Goal: Task Accomplishment & Management: Manage account settings

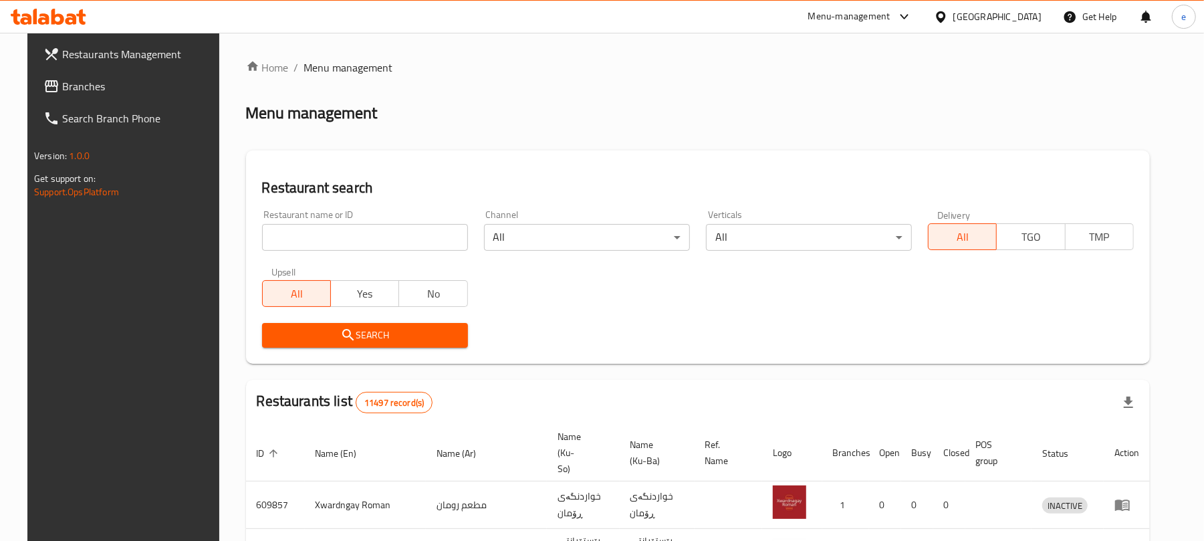
click at [63, 91] on span "Branches" at bounding box center [140, 86] width 156 height 16
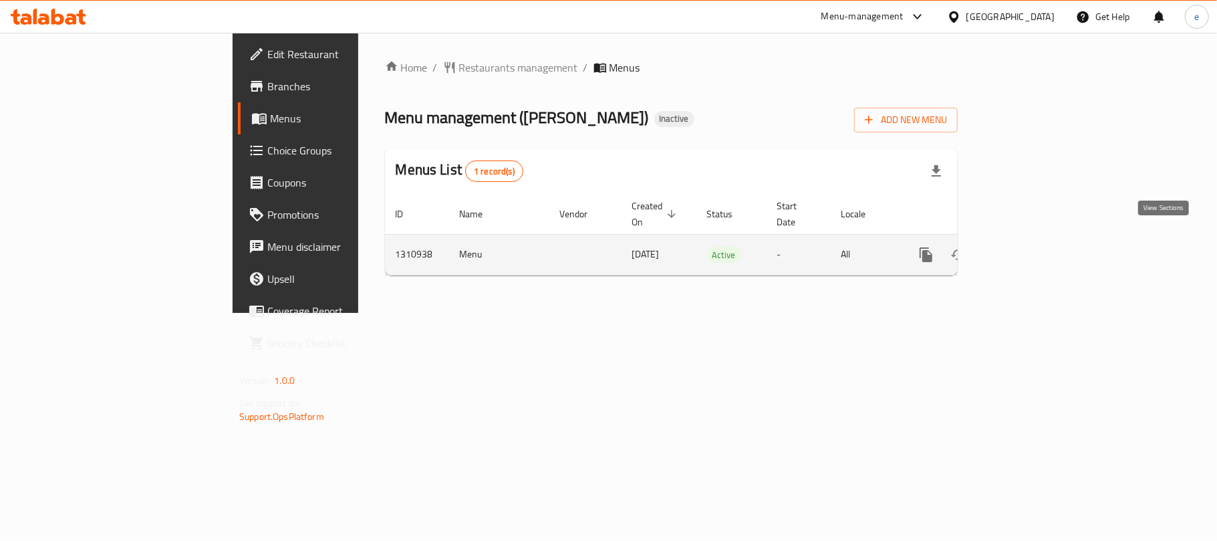
click at [1029, 249] on icon "enhanced table" at bounding box center [1023, 255] width 12 height 12
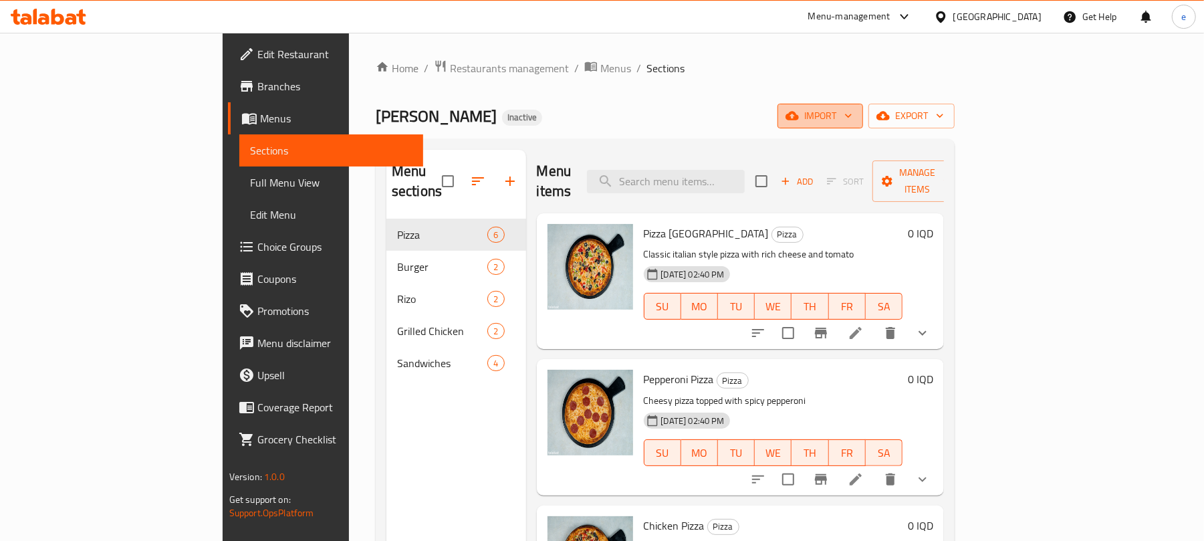
click at [852, 122] on span "import" at bounding box center [820, 116] width 64 height 17
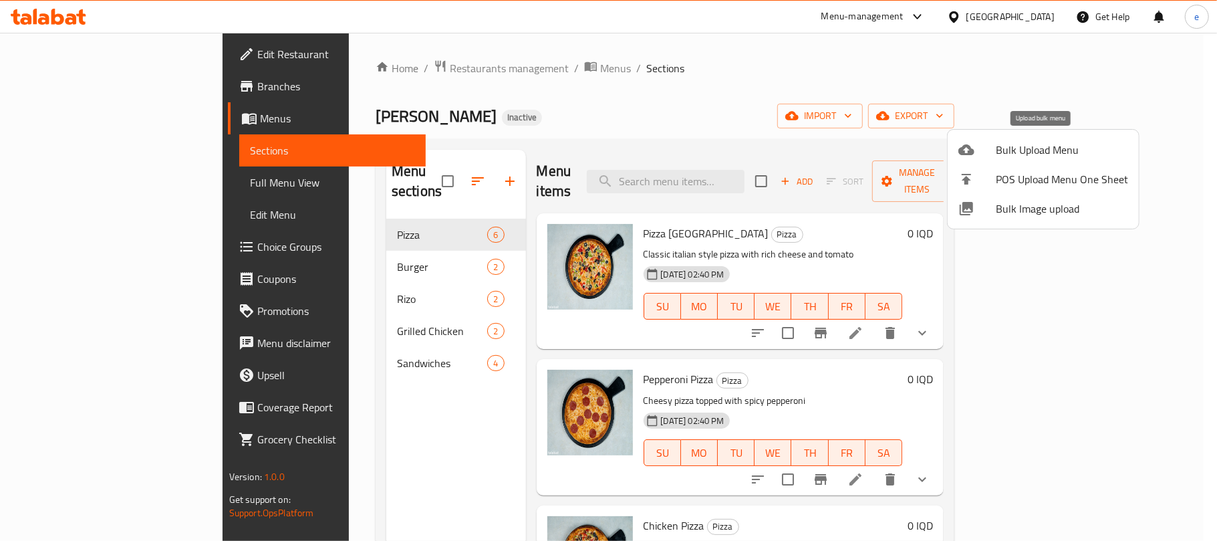
click at [1019, 156] on span "Bulk Upload Menu" at bounding box center [1062, 150] width 132 height 16
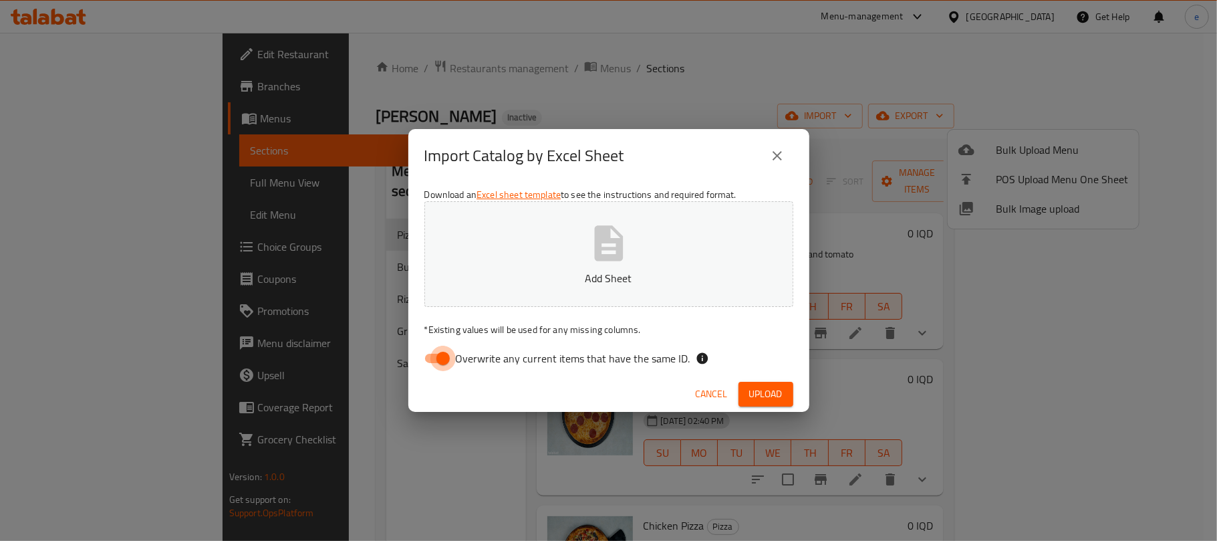
click at [439, 351] on input "Overwrite any current items that have the same ID." at bounding box center [443, 358] width 76 height 25
checkbox input "false"
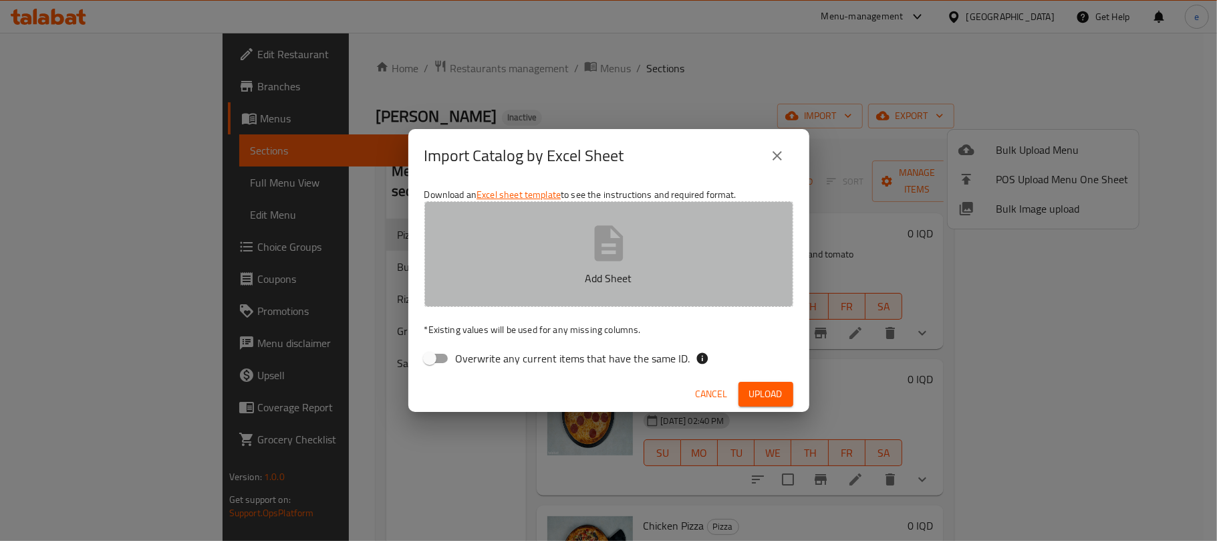
click at [584, 293] on button "Add Sheet" at bounding box center [609, 254] width 369 height 106
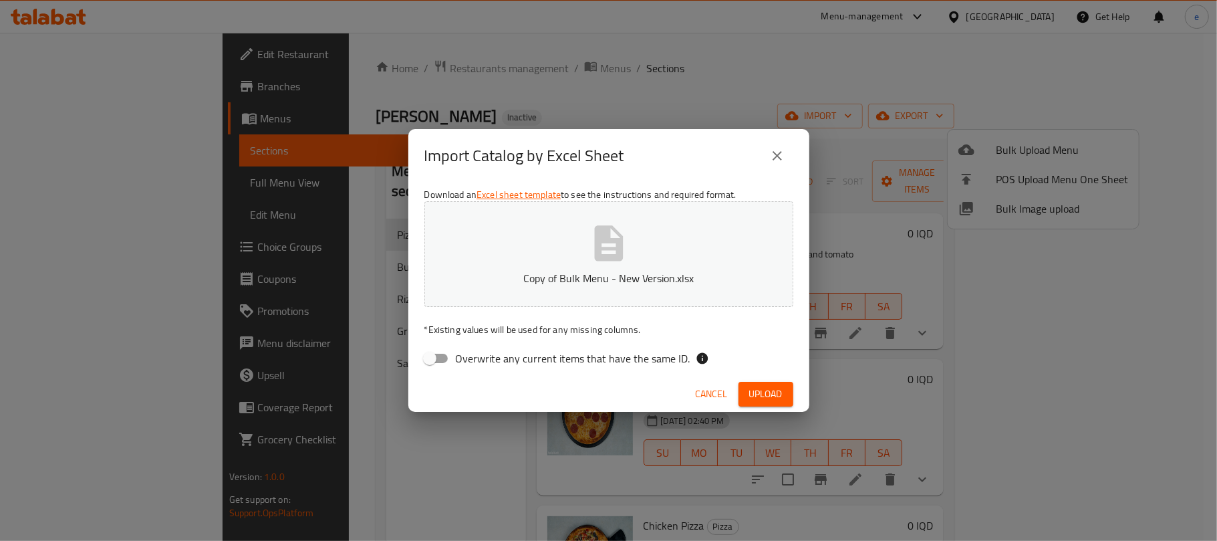
click at [738, 380] on div "Cancel Upload" at bounding box center [608, 393] width 401 height 35
click at [746, 384] on button "Upload" at bounding box center [766, 394] width 55 height 25
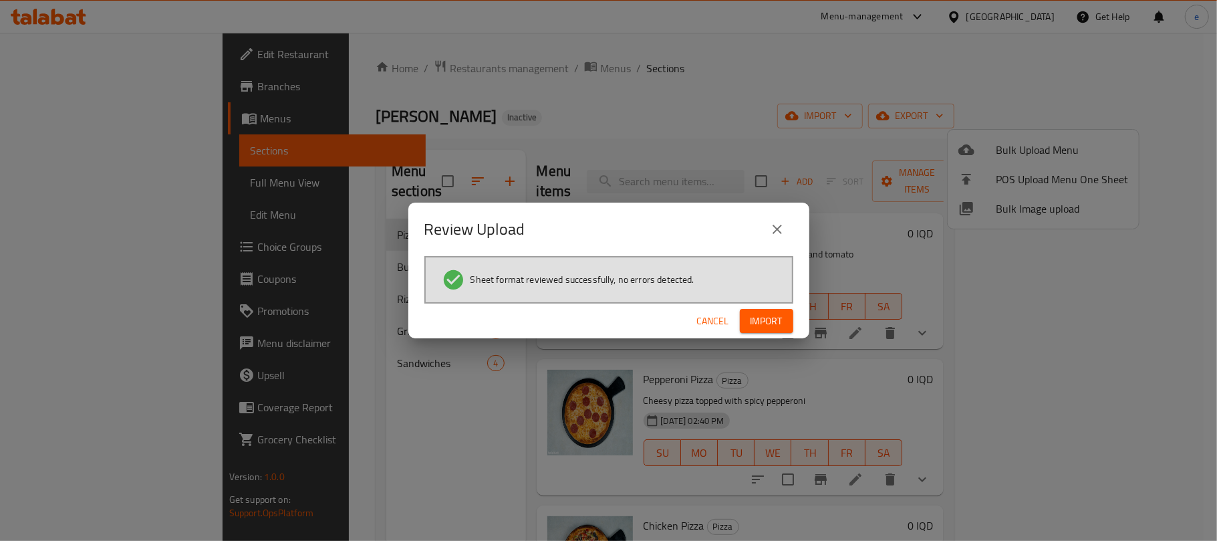
click at [751, 333] on div "Cancel Import" at bounding box center [608, 321] width 401 height 35
click at [753, 330] on button "Import" at bounding box center [766, 321] width 53 height 25
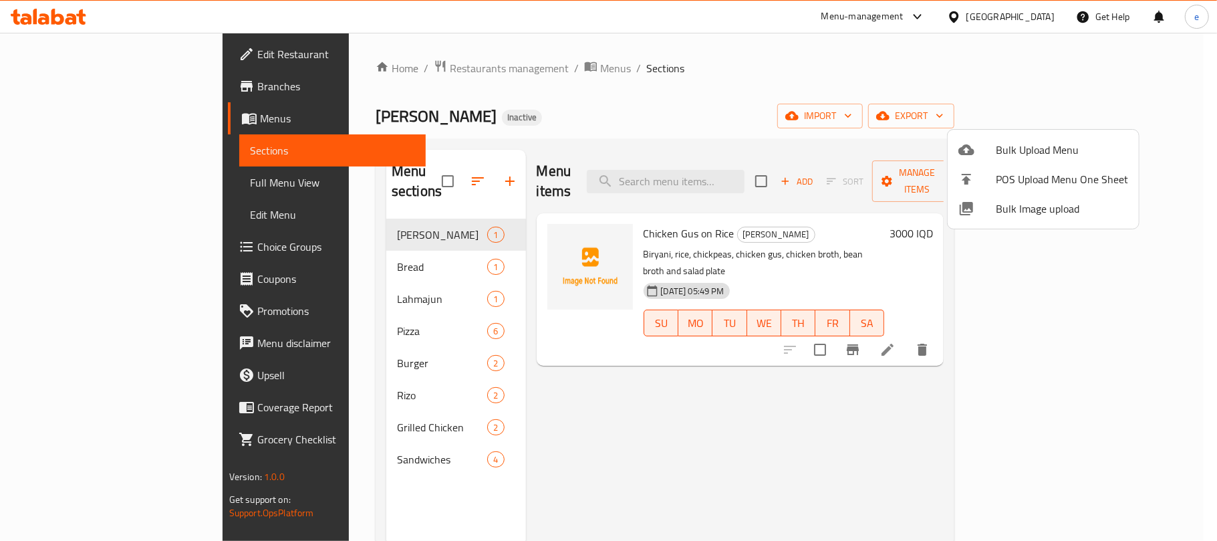
click at [271, 290] on div at bounding box center [608, 270] width 1217 height 541
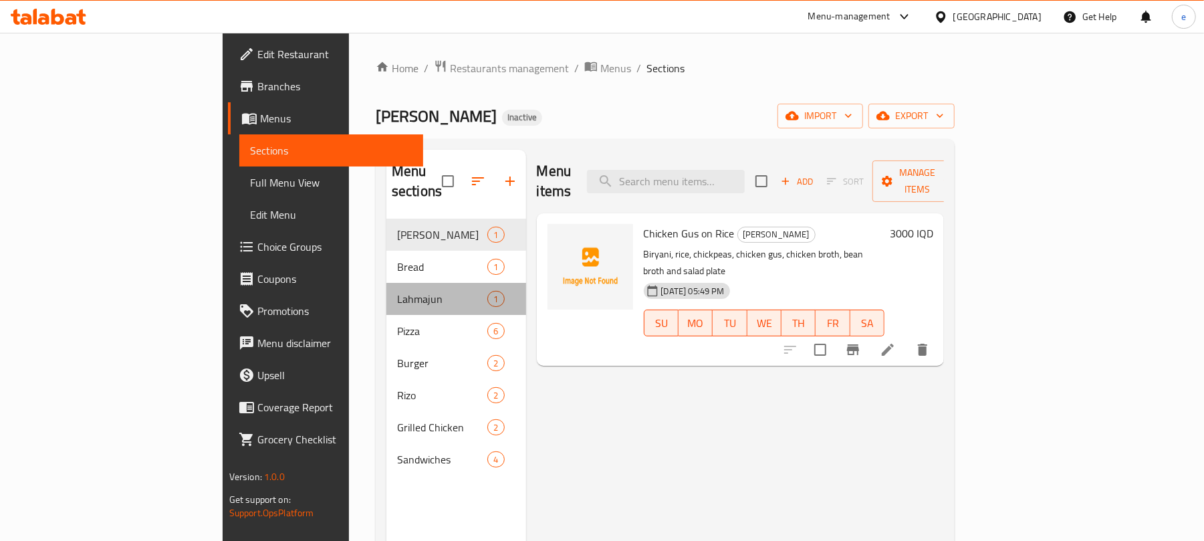
click at [386, 290] on div "Lahmajun 1" at bounding box center [456, 299] width 140 height 32
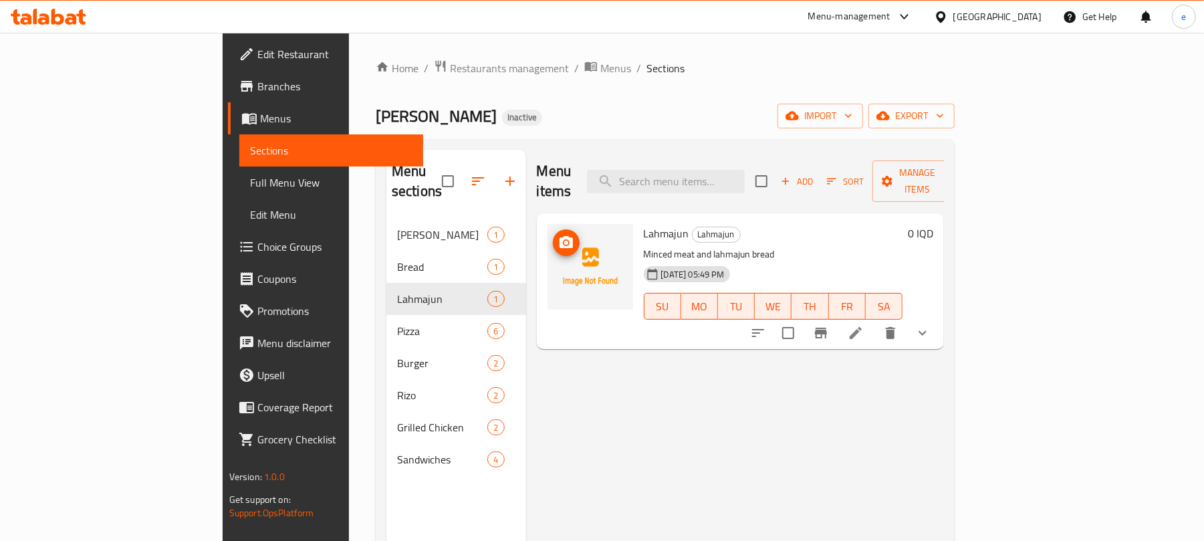
click at [560, 236] on icon "upload picture" at bounding box center [566, 242] width 13 height 12
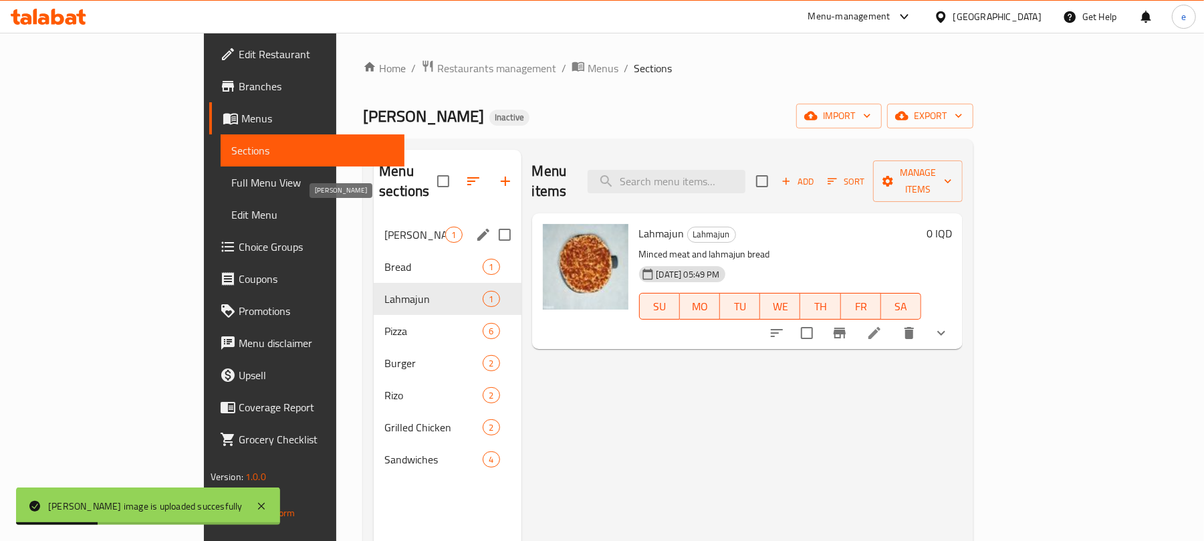
click at [384, 227] on span "Gus" at bounding box center [414, 235] width 61 height 16
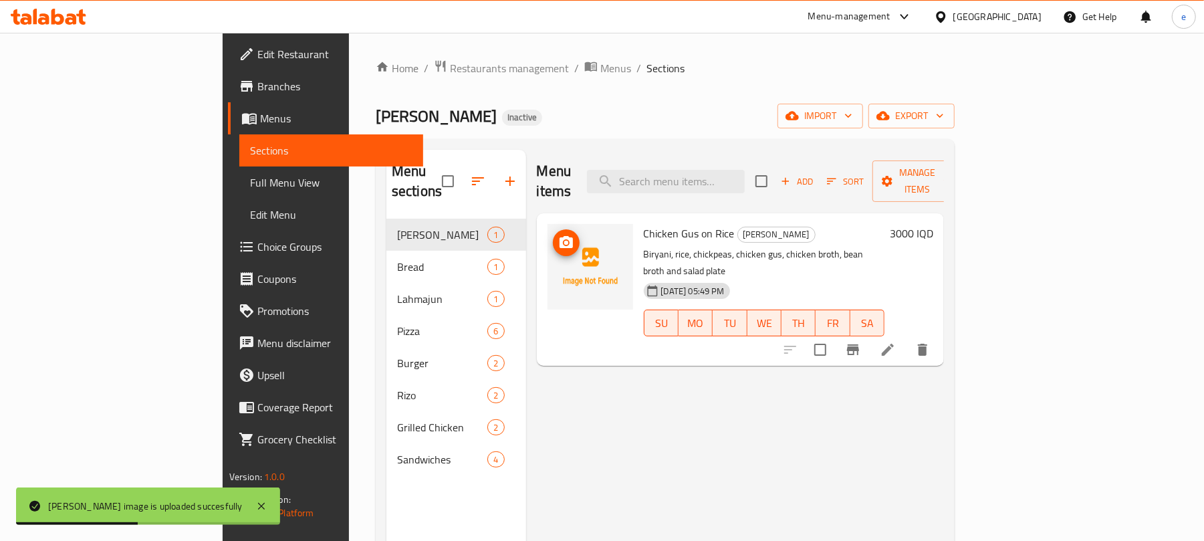
click at [553, 231] on button "upload picture" at bounding box center [566, 242] width 27 height 27
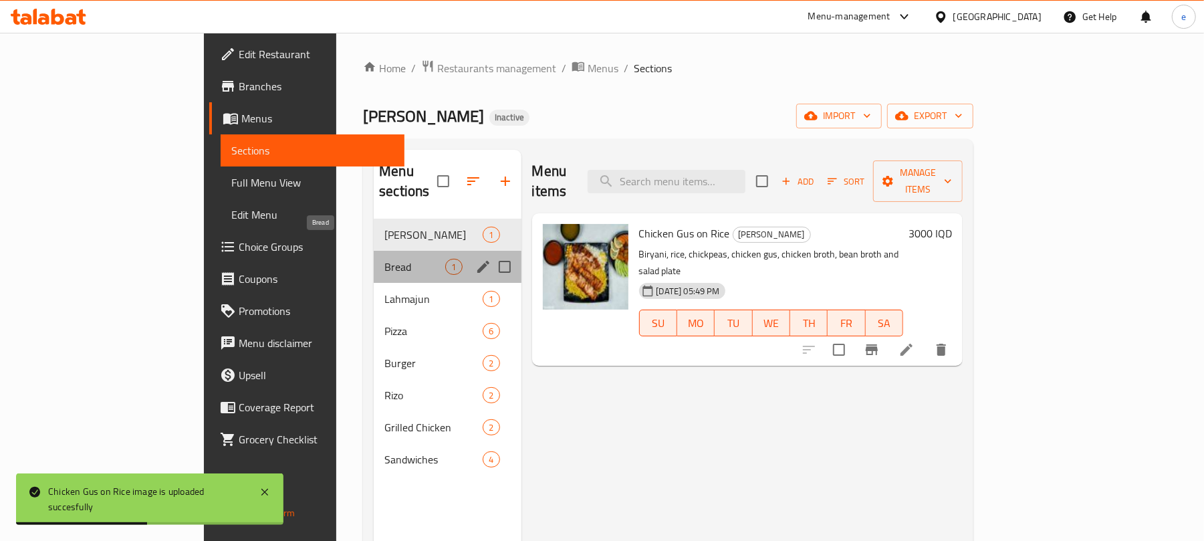
click at [384, 259] on span "Bread" at bounding box center [414, 267] width 61 height 16
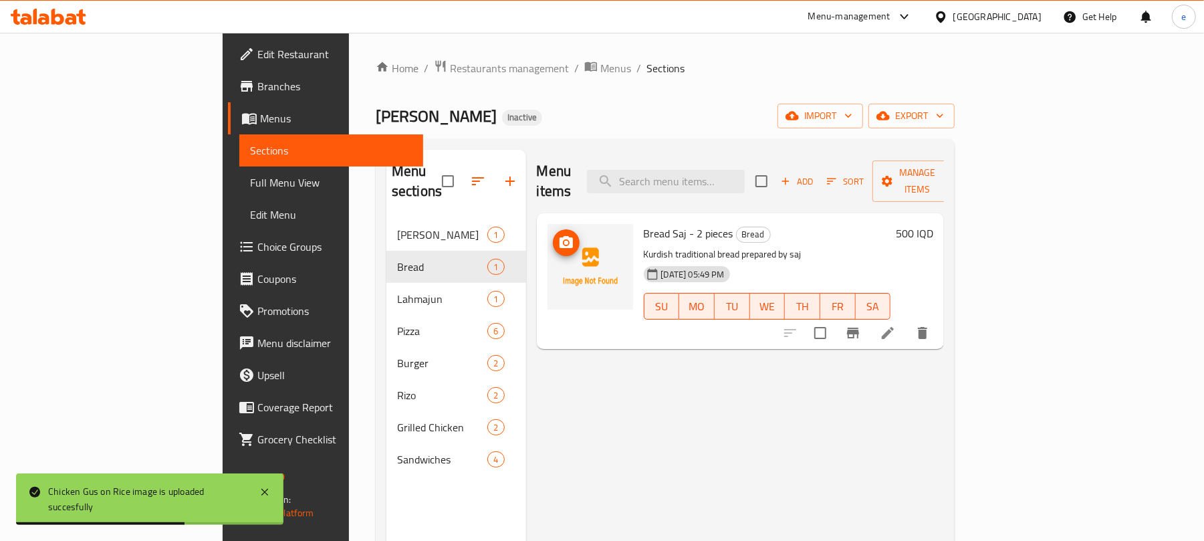
click at [553, 233] on button "upload picture" at bounding box center [566, 242] width 27 height 27
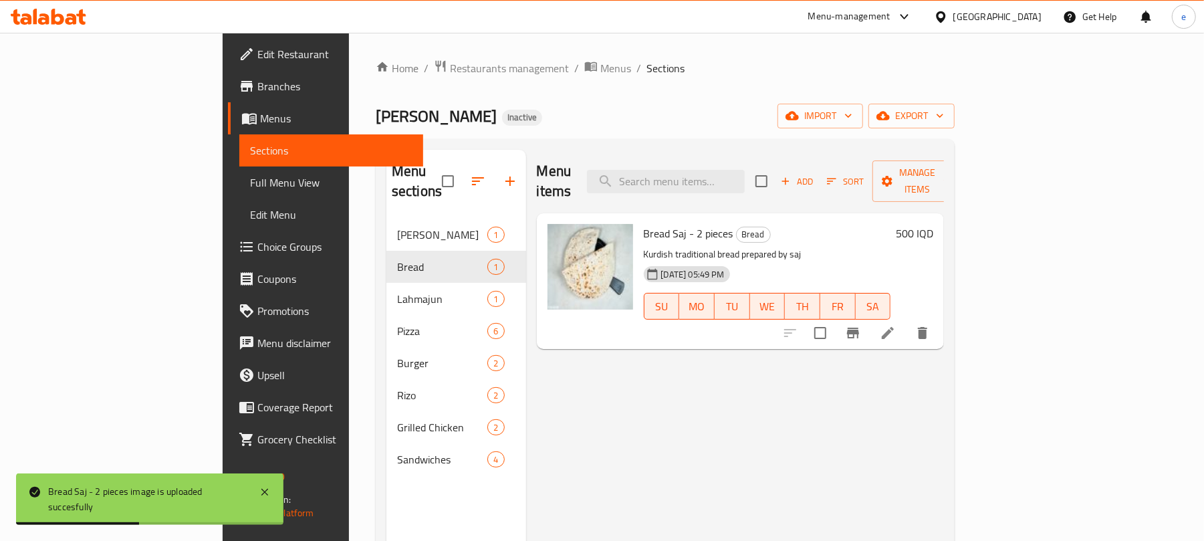
click at [250, 175] on span "Full Menu View" at bounding box center [331, 182] width 163 height 16
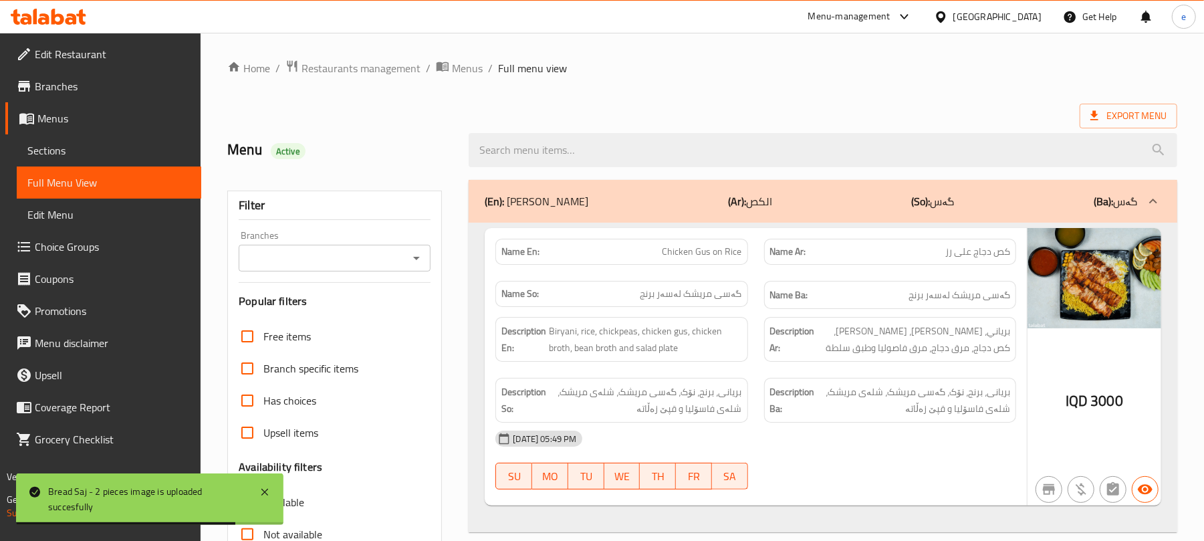
click at [420, 266] on icon "Open" at bounding box center [416, 258] width 16 height 16
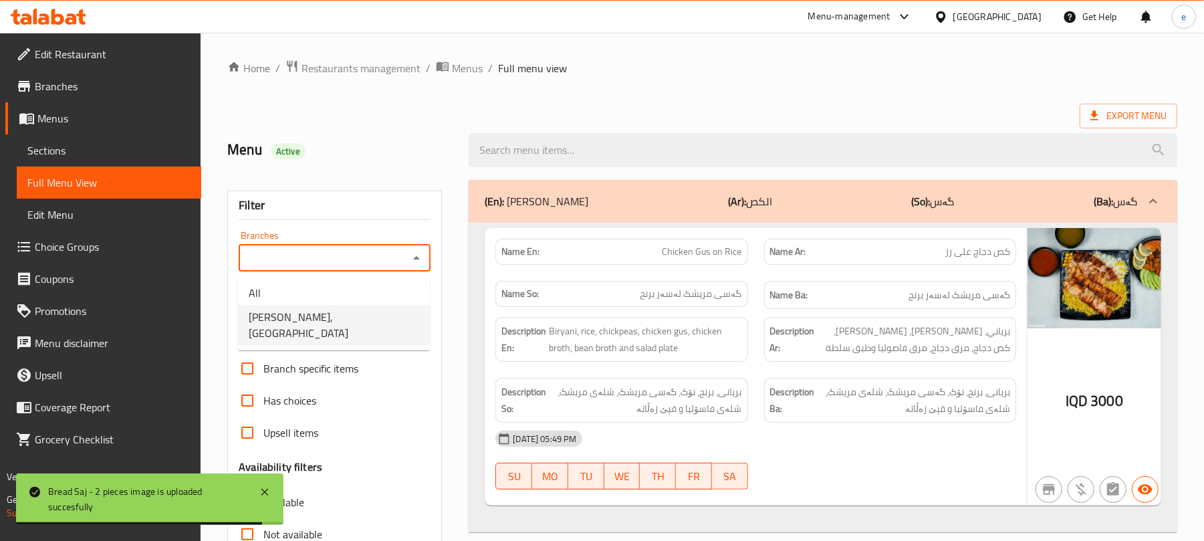
click at [382, 310] on li "Abn Alsham, Maseik Street" at bounding box center [334, 325] width 192 height 40
type input "Abn Alsham, Maseik Street"
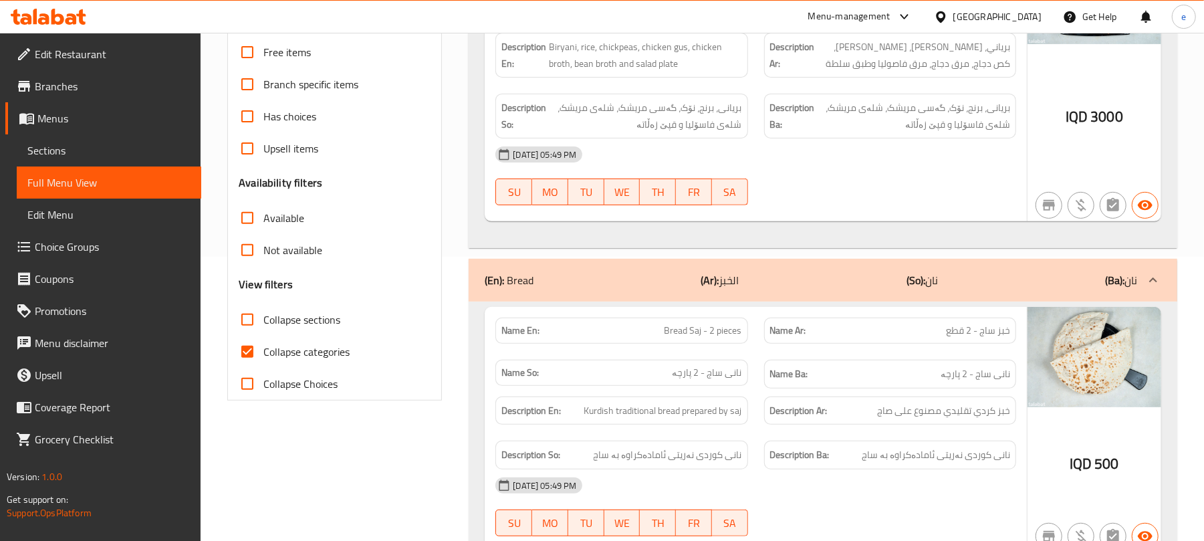
scroll to position [350, 0]
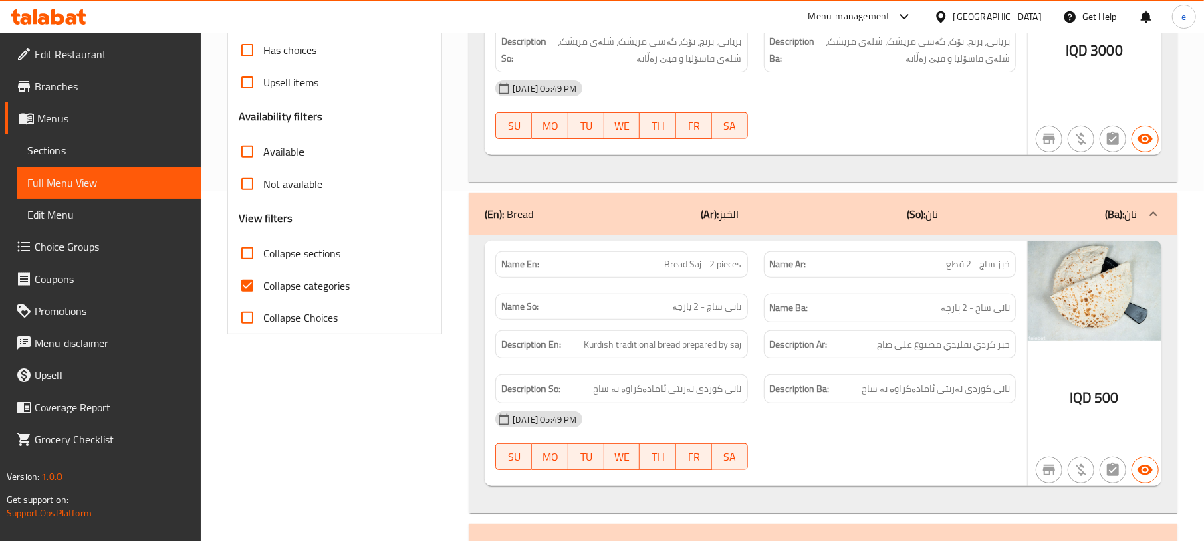
click at [254, 258] on input "Collapse sections" at bounding box center [247, 253] width 32 height 32
checkbox input "true"
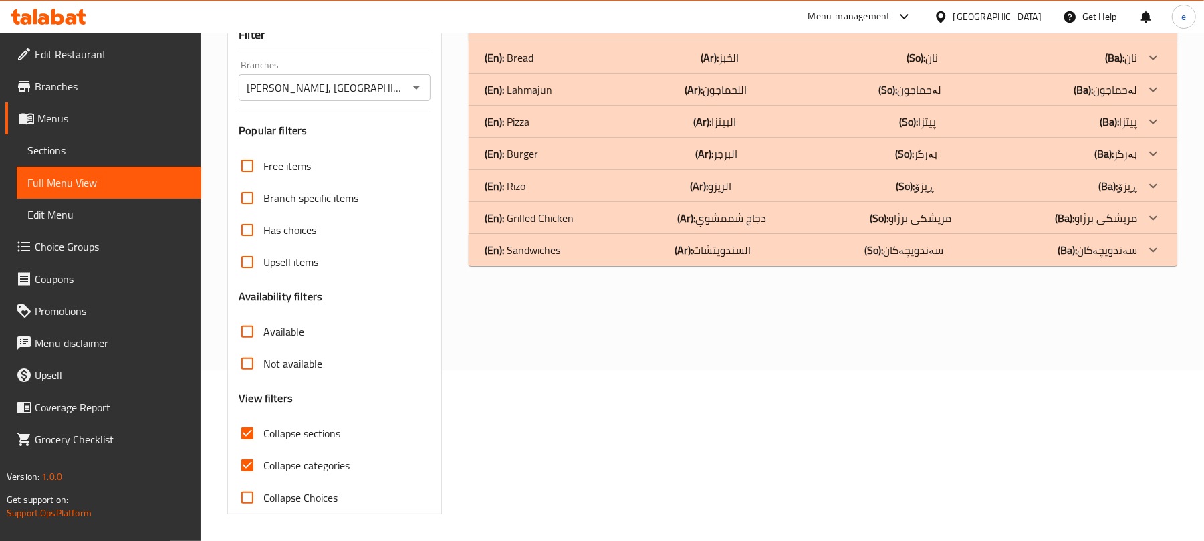
scroll to position [0, 0]
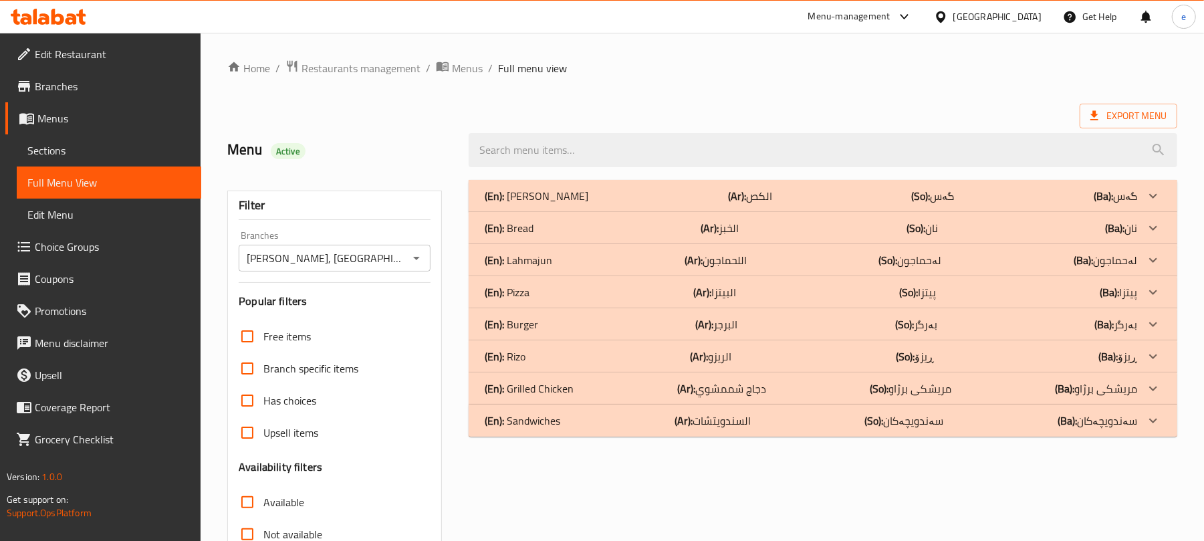
click at [538, 263] on p "(En): Lahmajun" at bounding box center [519, 260] width 68 height 16
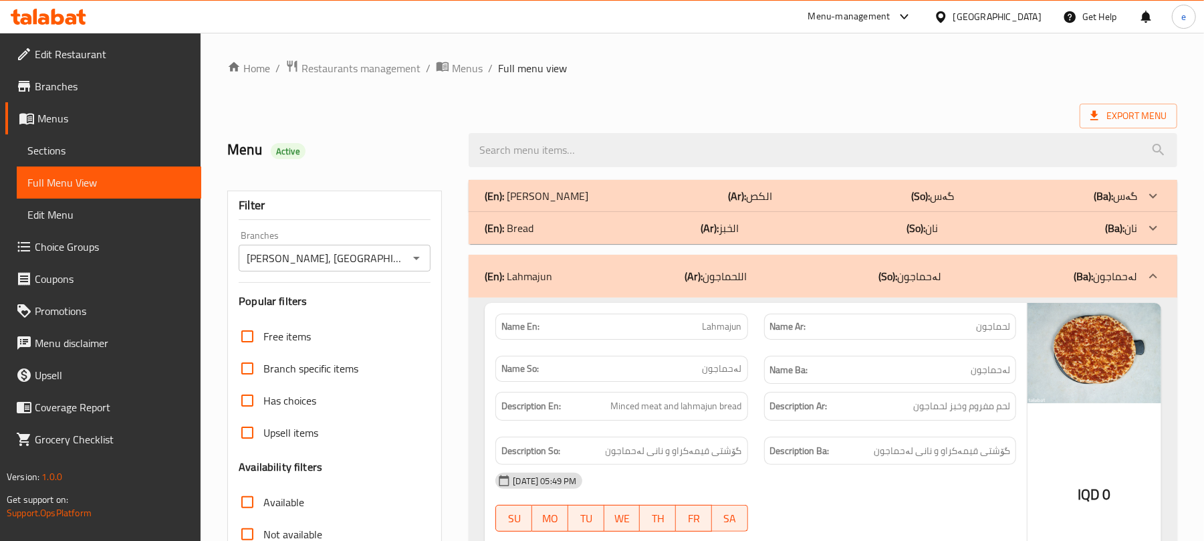
click at [536, 231] on div "(En): Bread (Ar): الخبز (So): نان (Ba): نان" at bounding box center [811, 228] width 652 height 16
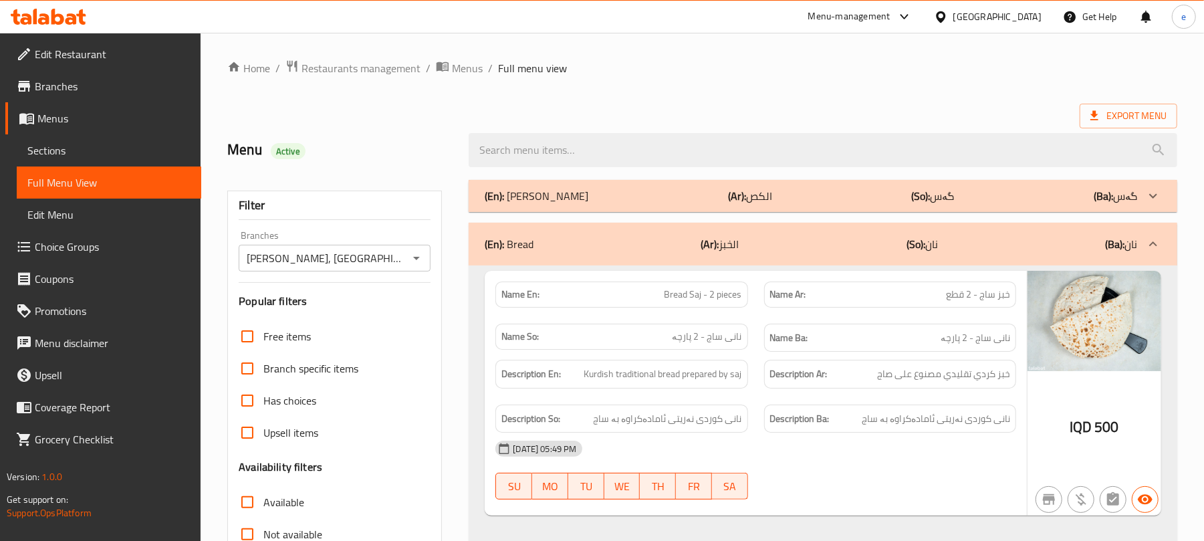
click at [538, 198] on div "(En): Gus (Ar): الكص (So): گەس (Ba): گەس" at bounding box center [811, 196] width 652 height 16
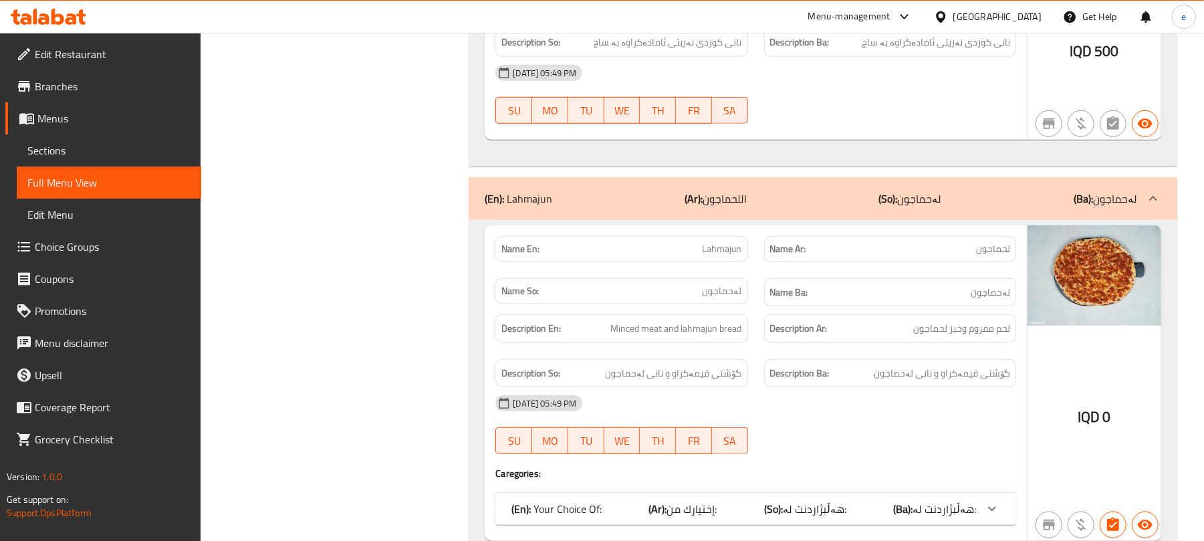
scroll to position [713, 0]
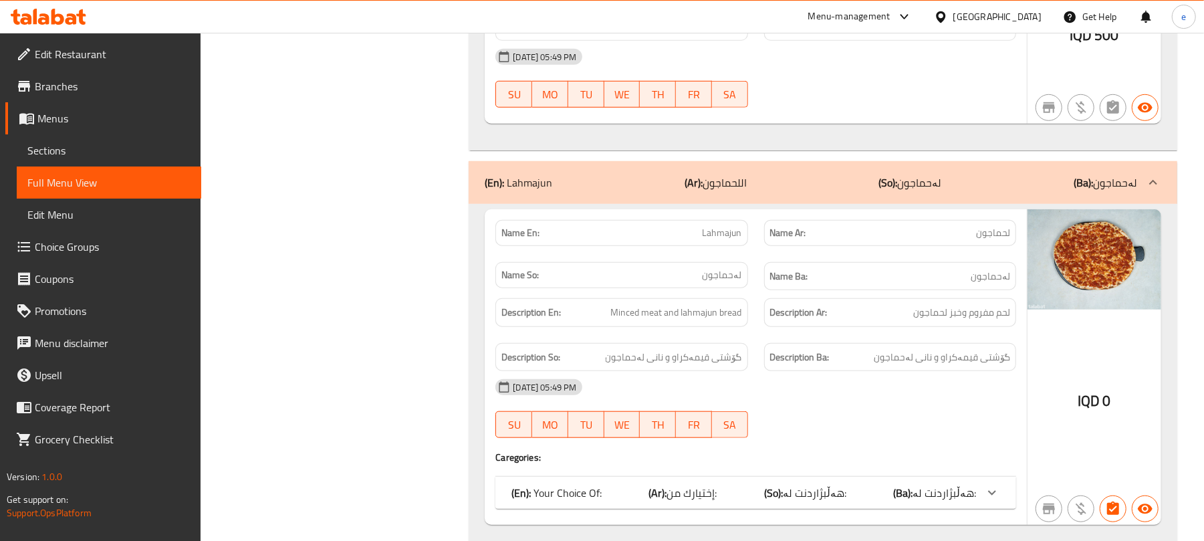
click at [652, 496] on b "(Ar):" at bounding box center [658, 493] width 18 height 20
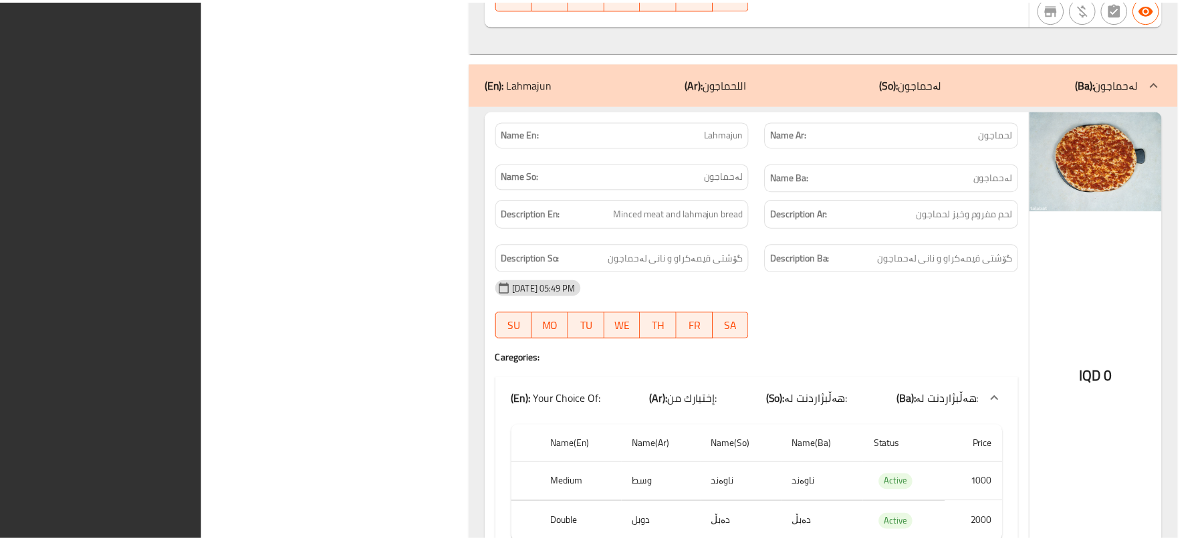
scroll to position [1078, 0]
